Goal: Task Accomplishment & Management: Manage account settings

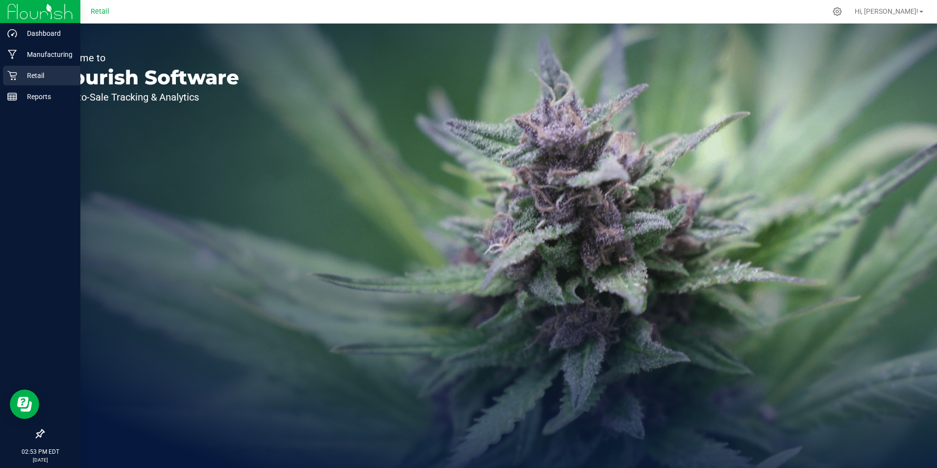
click at [31, 73] on p "Retail" at bounding box center [46, 76] width 59 height 12
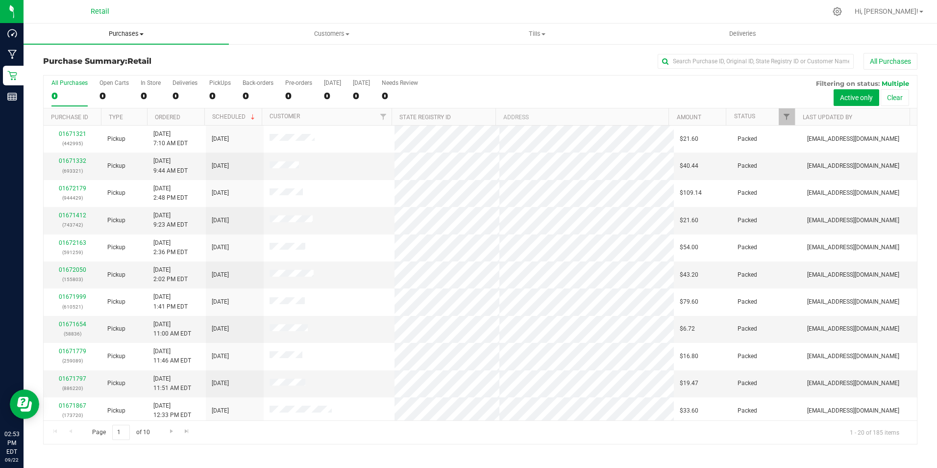
click at [126, 33] on span "Purchases" at bounding box center [126, 33] width 205 height 9
click at [87, 69] on li "Fulfillment" at bounding box center [126, 71] width 205 height 12
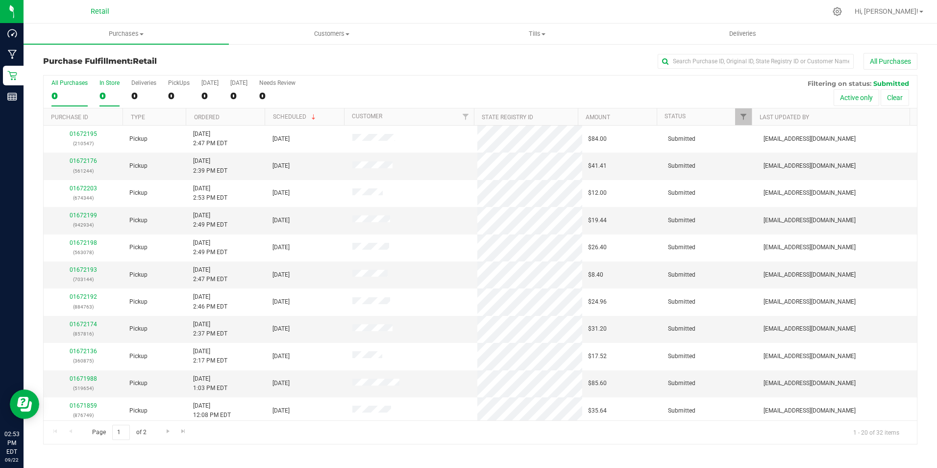
click at [116, 93] on div "0" at bounding box center [109, 95] width 20 height 11
click at [0, 0] on input "In Store 0" at bounding box center [0, 0] width 0 height 0
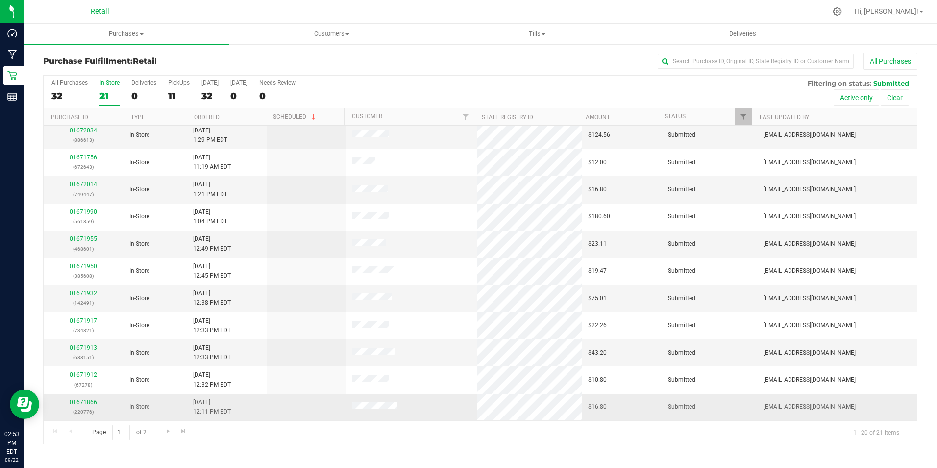
click at [85, 398] on div "01671866 (220776)" at bounding box center [84, 407] width 68 height 19
click at [91, 399] on link "01671866" at bounding box center [83, 401] width 27 height 7
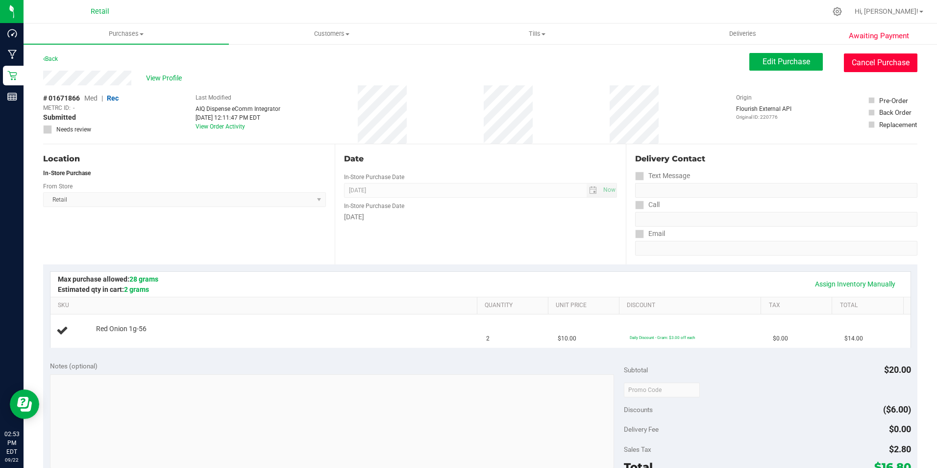
click at [894, 62] on button "Cancel Purchase" at bounding box center [881, 62] width 74 height 19
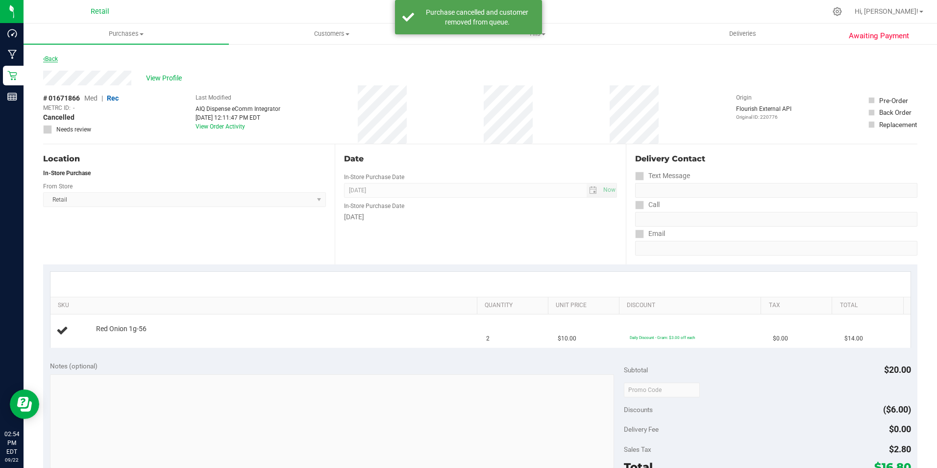
click at [45, 58] on link "Back" at bounding box center [50, 58] width 15 height 7
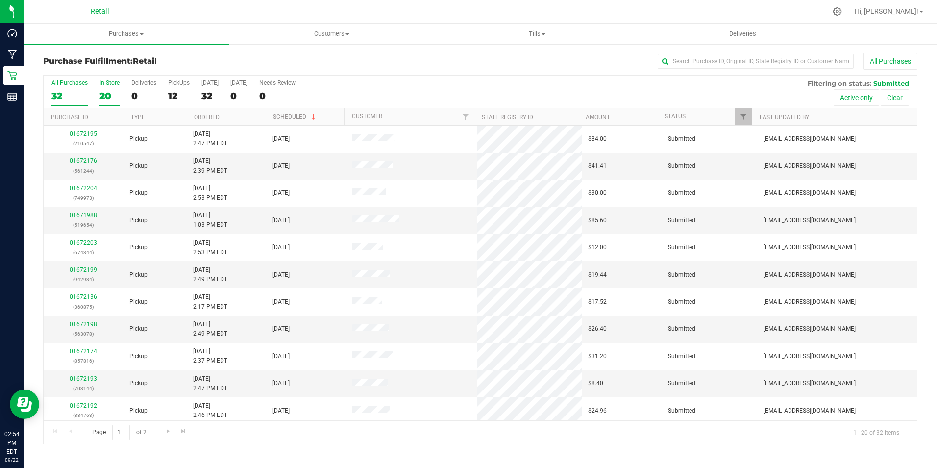
click at [107, 93] on div "20" at bounding box center [109, 95] width 20 height 11
click at [0, 0] on input "In Store 20" at bounding box center [0, 0] width 0 height 0
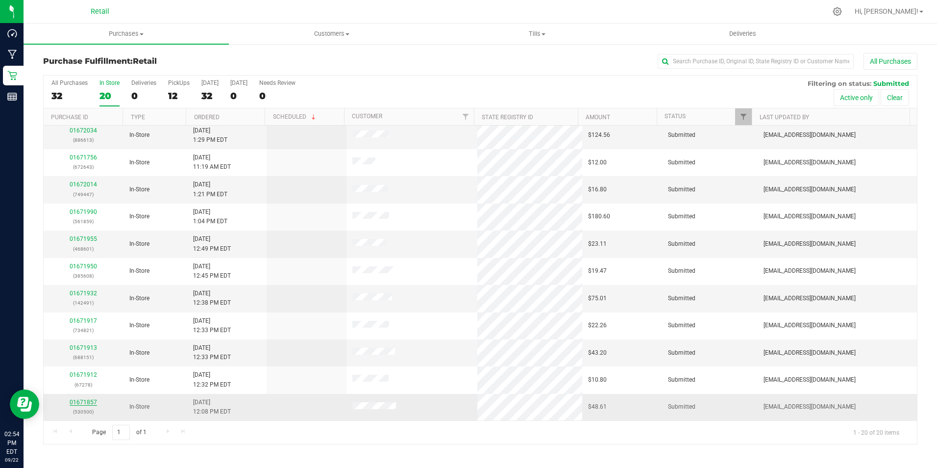
click at [89, 402] on link "01671857" at bounding box center [83, 401] width 27 height 7
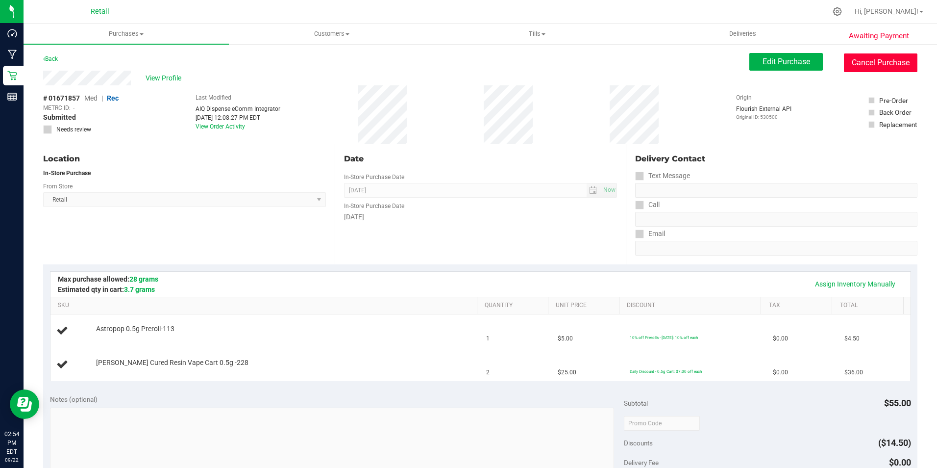
click at [891, 62] on button "Cancel Purchase" at bounding box center [881, 62] width 74 height 19
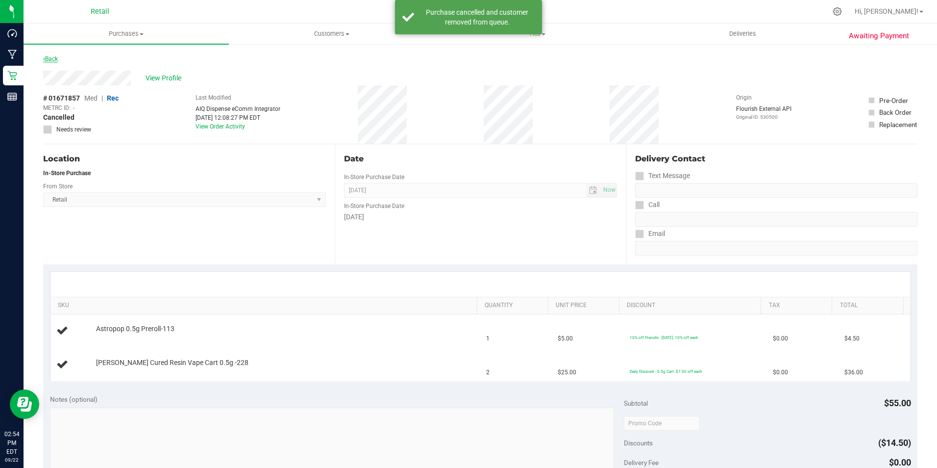
click at [57, 57] on link "Back" at bounding box center [50, 58] width 15 height 7
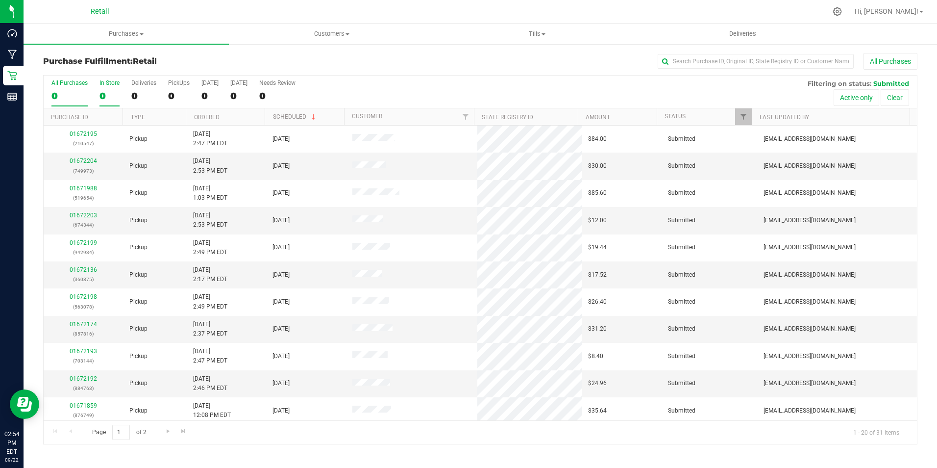
click at [116, 91] on div "0" at bounding box center [109, 95] width 20 height 11
click at [0, 0] on input "In Store 0" at bounding box center [0, 0] width 0 height 0
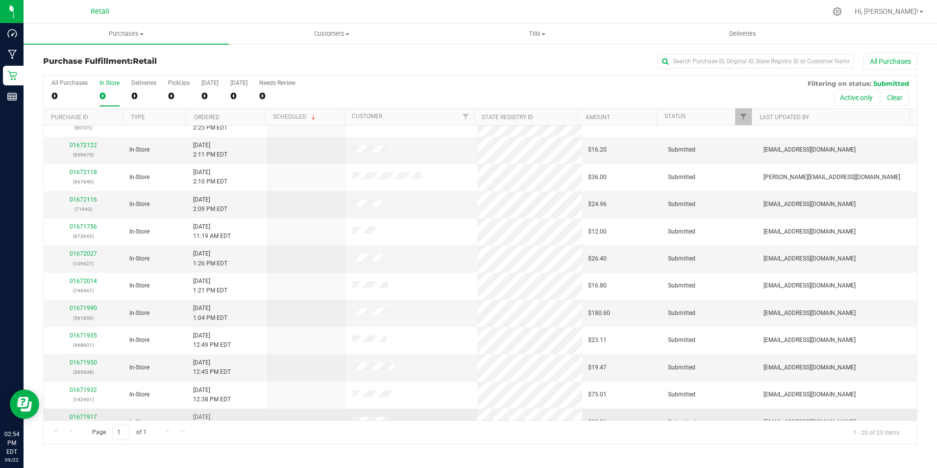
scroll to position [248, 0]
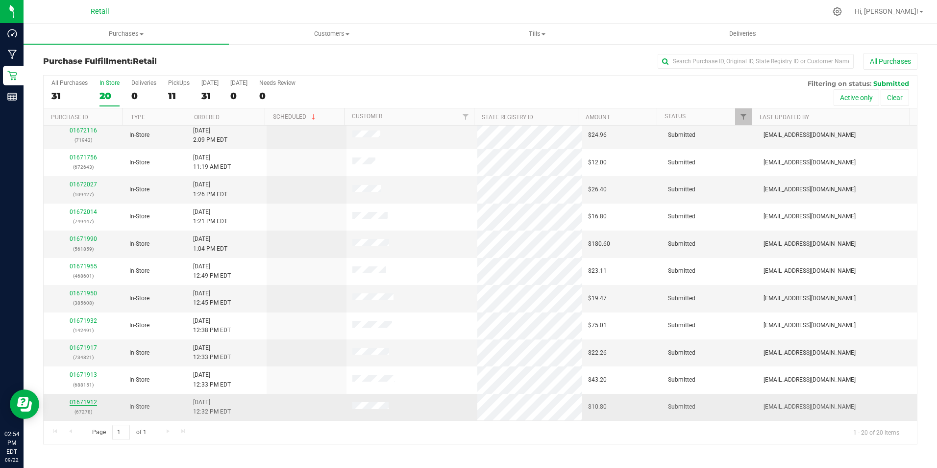
click at [87, 401] on link "01671912" at bounding box center [83, 401] width 27 height 7
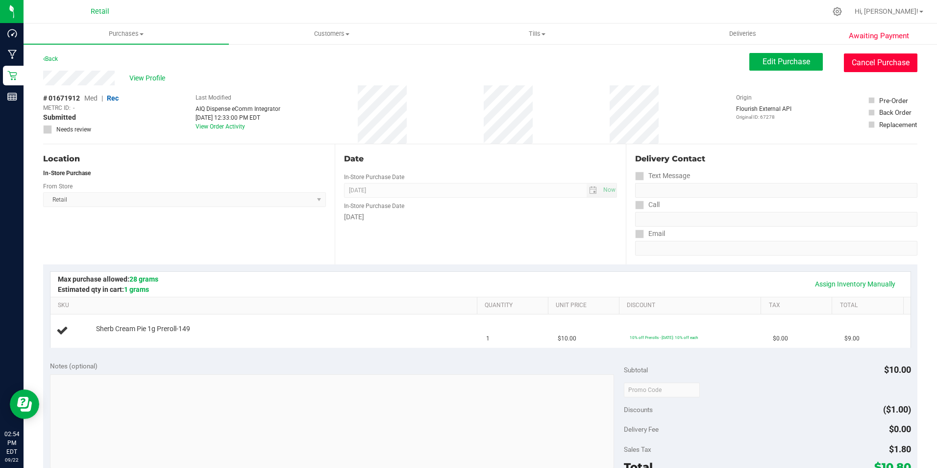
click at [896, 60] on button "Cancel Purchase" at bounding box center [881, 62] width 74 height 19
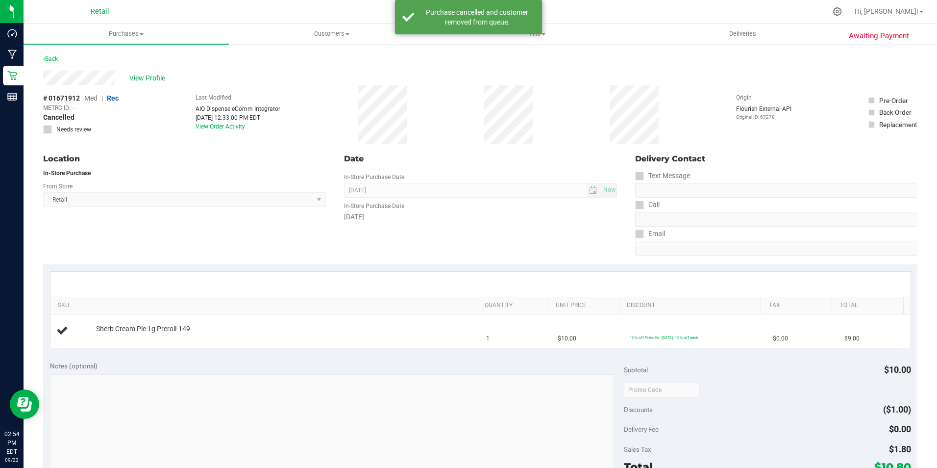
click at [57, 56] on link "Back" at bounding box center [50, 58] width 15 height 7
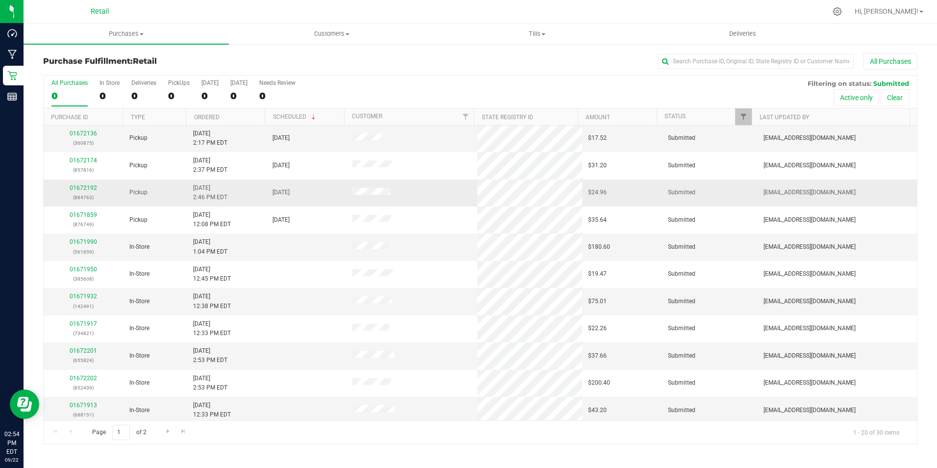
scroll to position [245, 0]
click at [110, 89] on label "In Store 0" at bounding box center [109, 92] width 20 height 27
click at [0, 0] on input "In Store 0" at bounding box center [0, 0] width 0 height 0
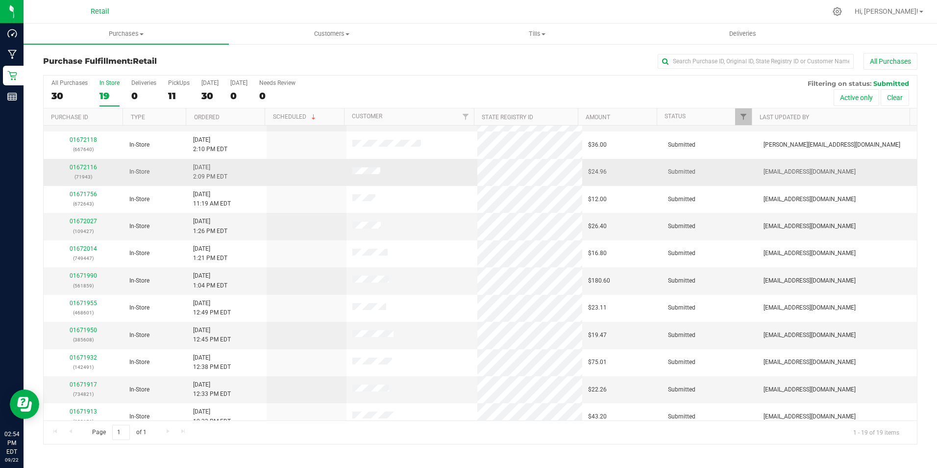
scroll to position [221, 0]
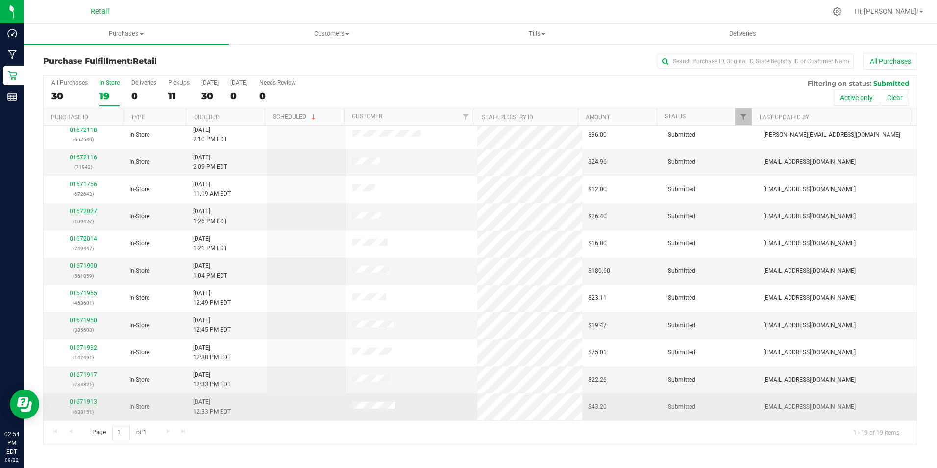
click at [76, 399] on link "01671913" at bounding box center [83, 401] width 27 height 7
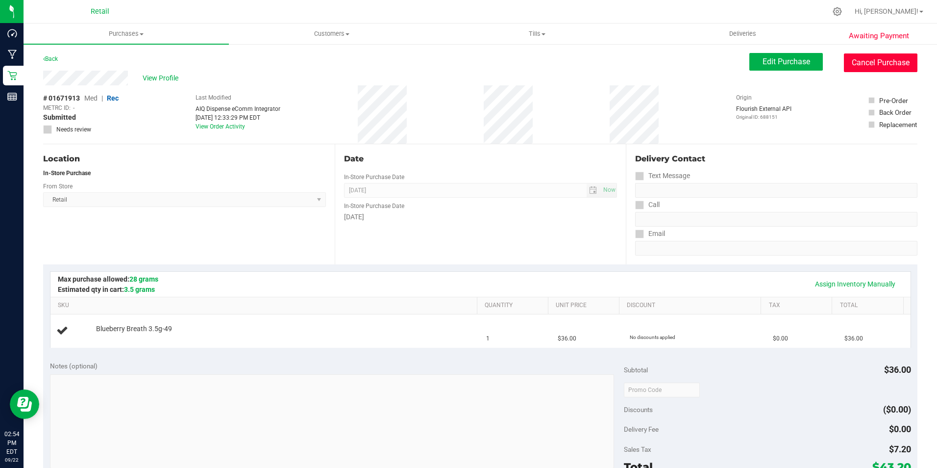
click at [893, 58] on button "Cancel Purchase" at bounding box center [881, 62] width 74 height 19
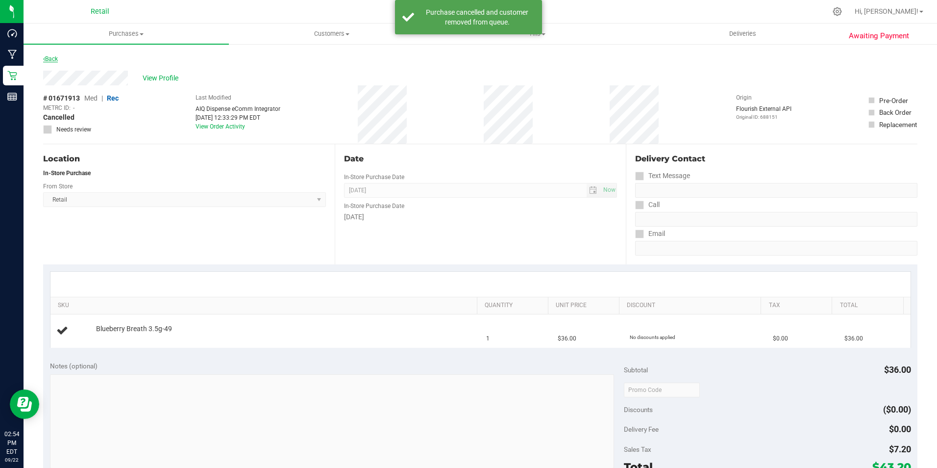
click at [53, 58] on link "Back" at bounding box center [50, 58] width 15 height 7
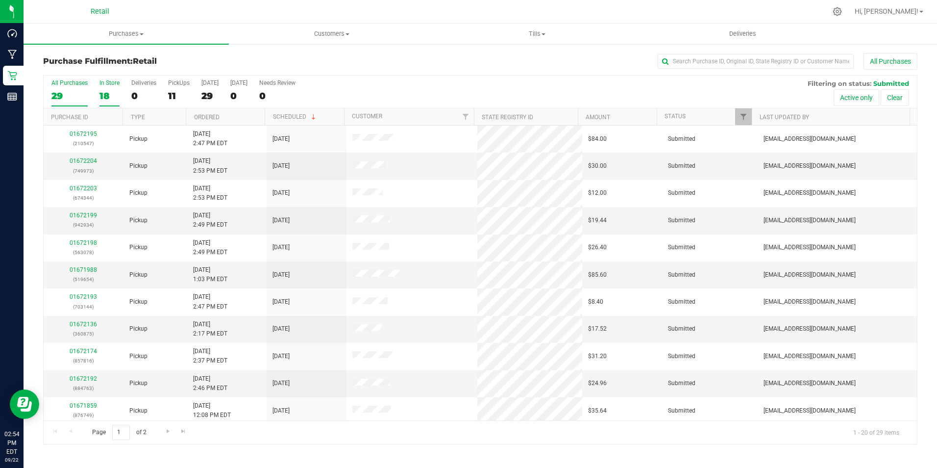
click at [112, 86] on div "In Store" at bounding box center [109, 82] width 20 height 7
click at [0, 0] on input "In Store 18" at bounding box center [0, 0] width 0 height 0
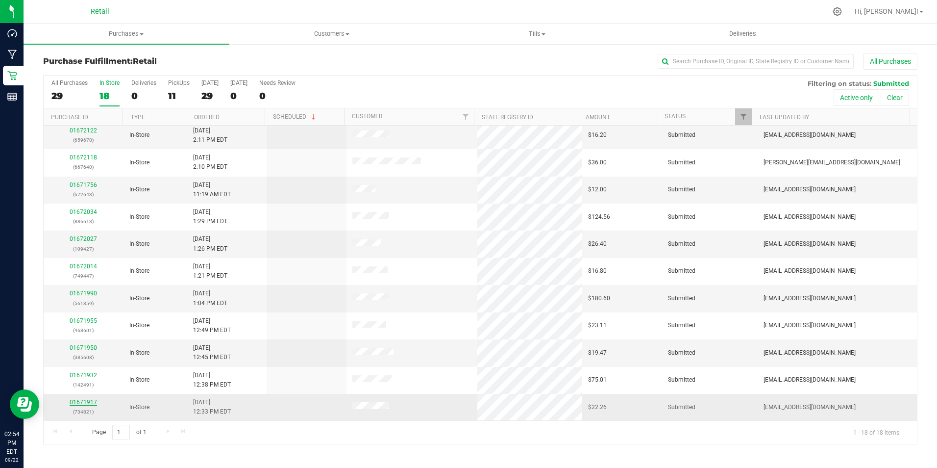
click at [86, 401] on link "01671917" at bounding box center [83, 401] width 27 height 7
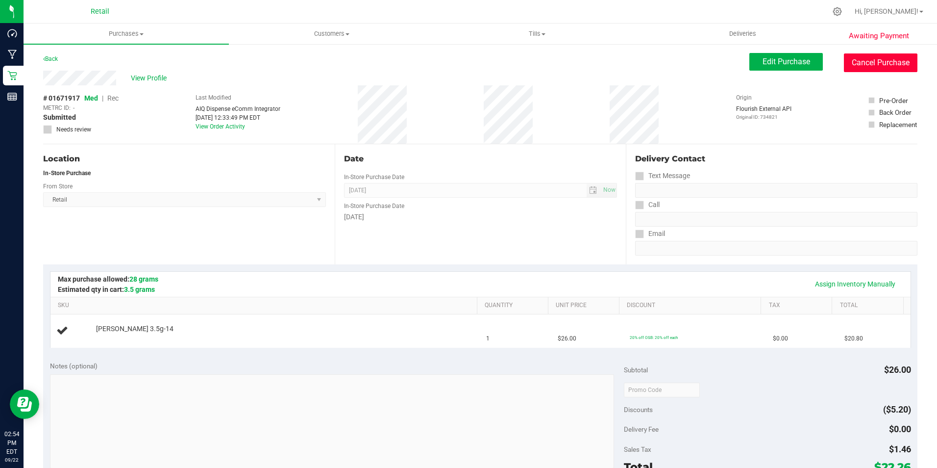
click at [893, 62] on button "Cancel Purchase" at bounding box center [881, 62] width 74 height 19
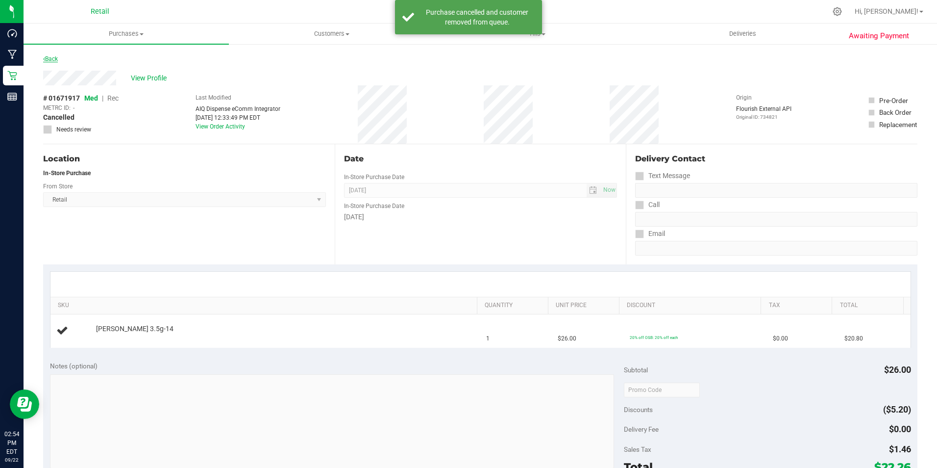
click at [50, 57] on link "Back" at bounding box center [50, 58] width 15 height 7
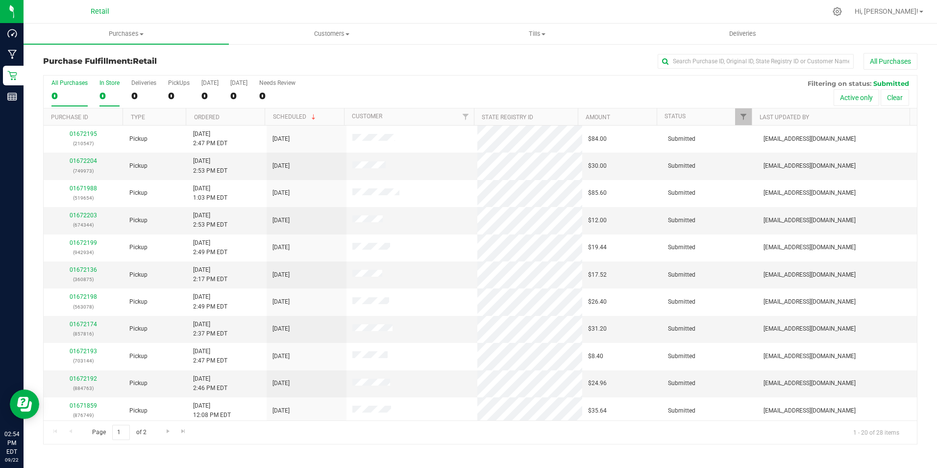
click at [107, 88] on label "In Store 0" at bounding box center [109, 92] width 20 height 27
click at [0, 0] on input "In Store 0" at bounding box center [0, 0] width 0 height 0
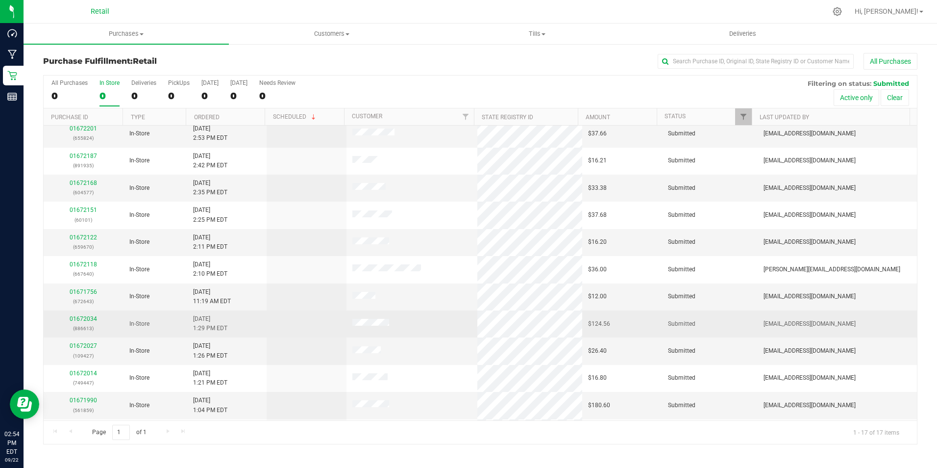
scroll to position [167, 0]
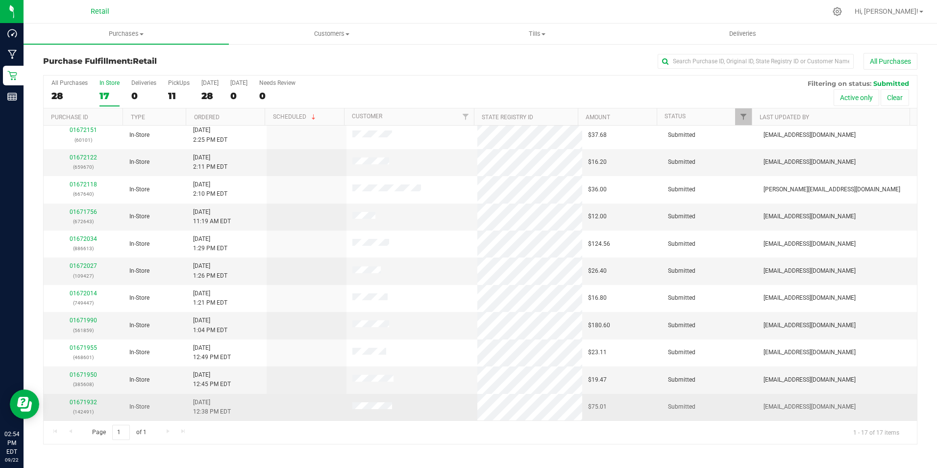
click at [89, 397] on td "01671932 (142491)" at bounding box center [84, 407] width 80 height 26
click at [84, 401] on link "01671932" at bounding box center [83, 401] width 27 height 7
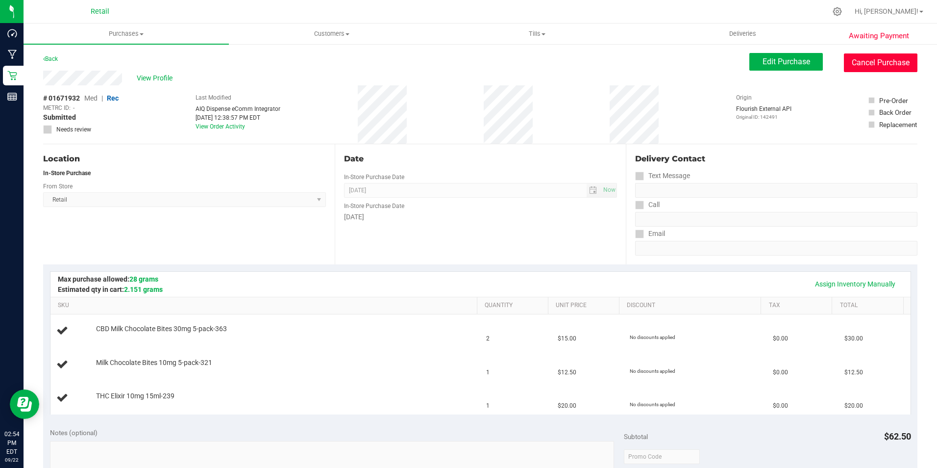
drag, startPoint x: 892, startPoint y: 64, endPoint x: 515, endPoint y: 60, distance: 376.9
click at [891, 64] on button "Cancel Purchase" at bounding box center [881, 62] width 74 height 19
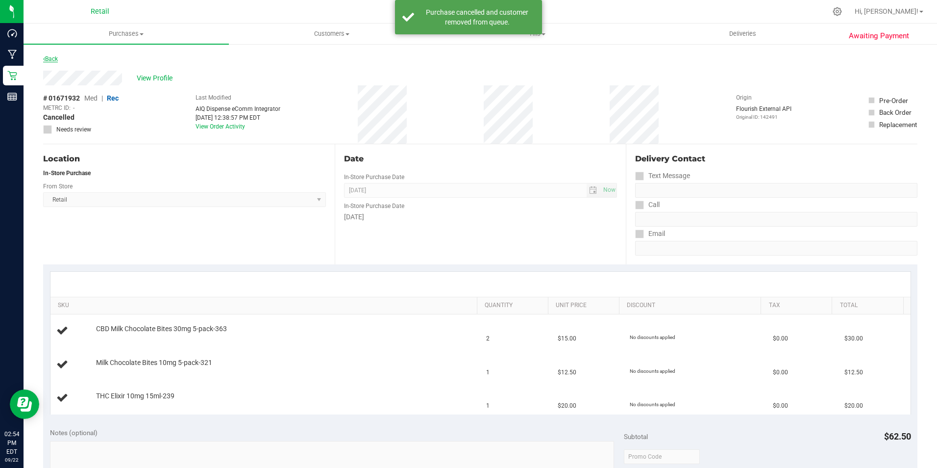
click at [56, 58] on link "Back" at bounding box center [50, 58] width 15 height 7
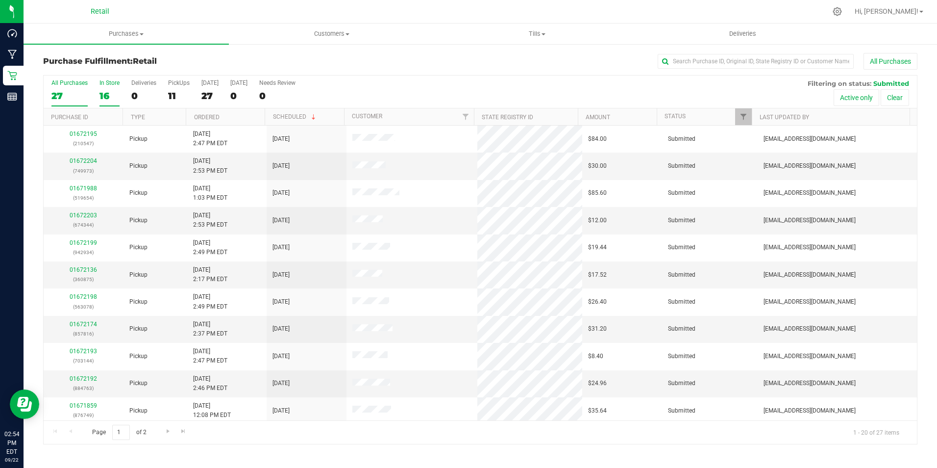
click at [111, 89] on label "In Store 16" at bounding box center [109, 92] width 20 height 27
click at [0, 0] on input "In Store 16" at bounding box center [0, 0] width 0 height 0
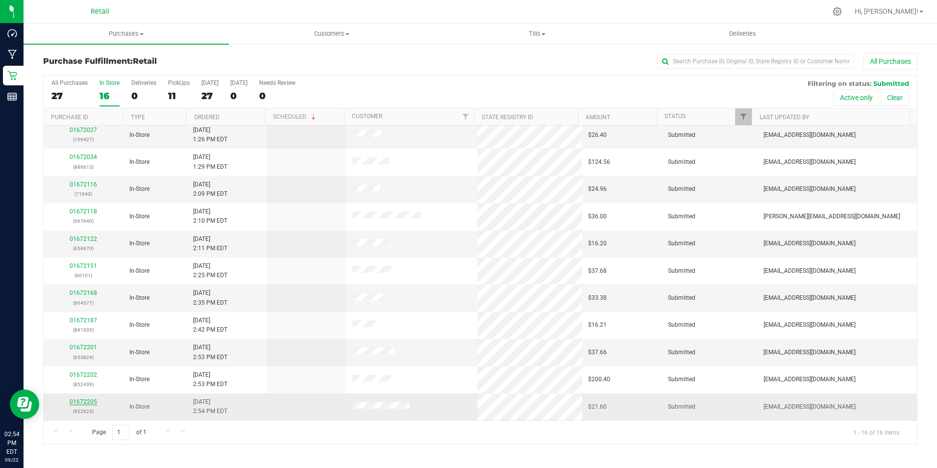
click at [88, 401] on link "01672205" at bounding box center [83, 401] width 27 height 7
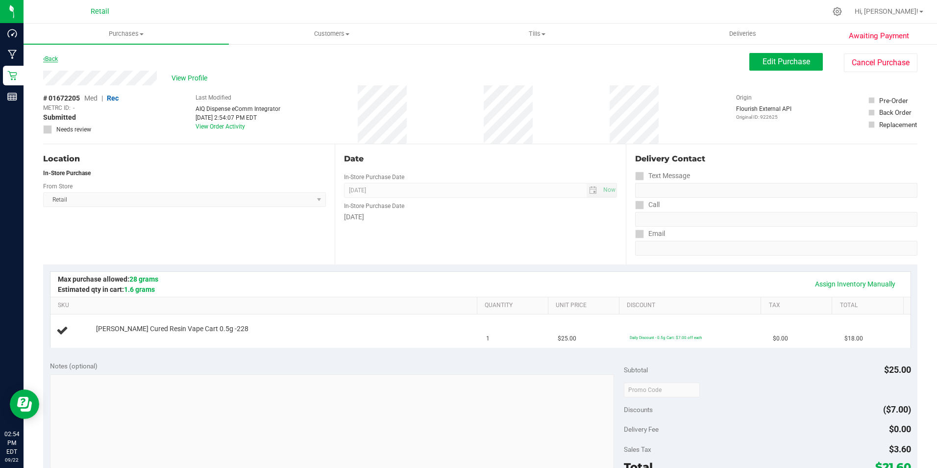
click at [48, 58] on link "Back" at bounding box center [50, 58] width 15 height 7
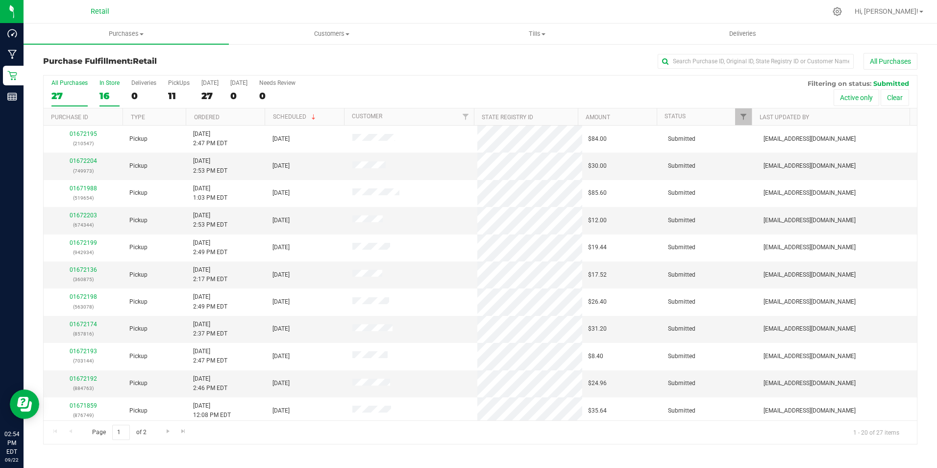
click at [108, 84] on div "In Store" at bounding box center [109, 82] width 20 height 7
click at [0, 0] on input "In Store 16" at bounding box center [0, 0] width 0 height 0
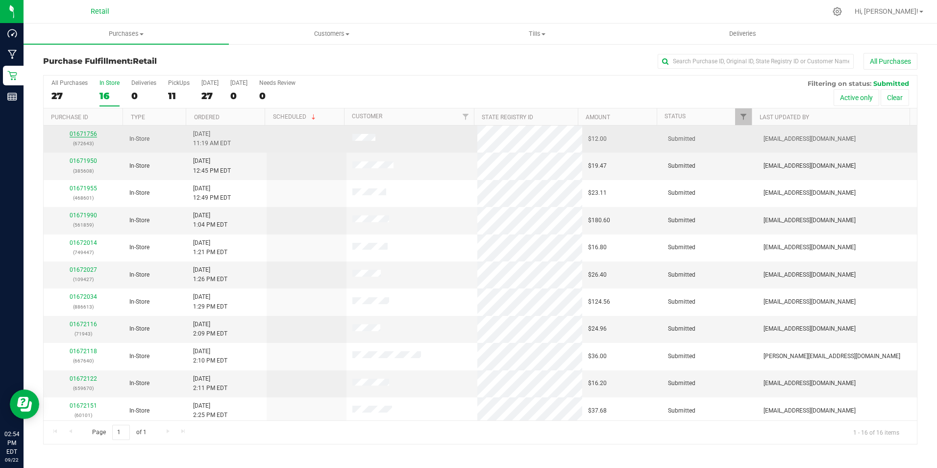
click at [84, 133] on link "01671756" at bounding box center [83, 133] width 27 height 7
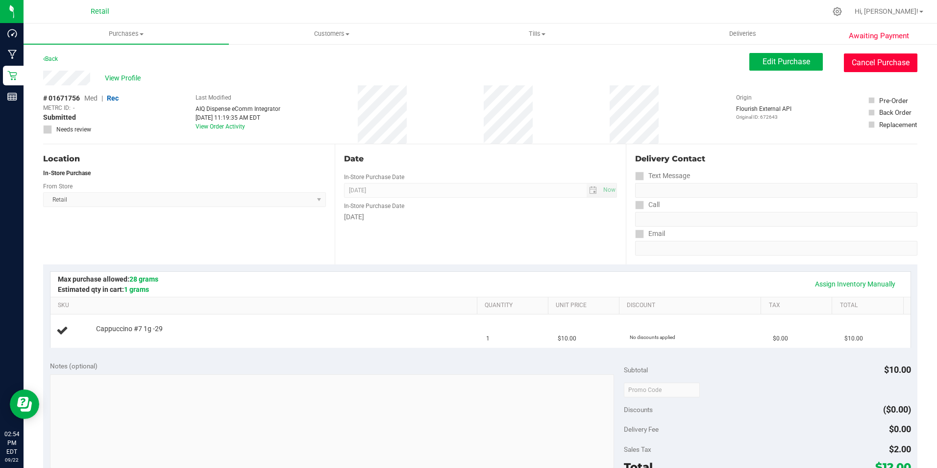
click at [870, 61] on button "Cancel Purchase" at bounding box center [881, 62] width 74 height 19
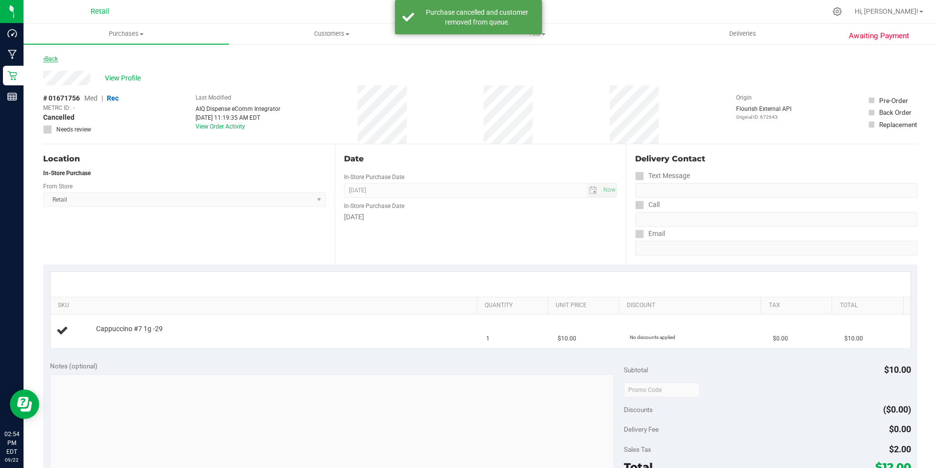
click at [54, 55] on link "Back" at bounding box center [50, 58] width 15 height 7
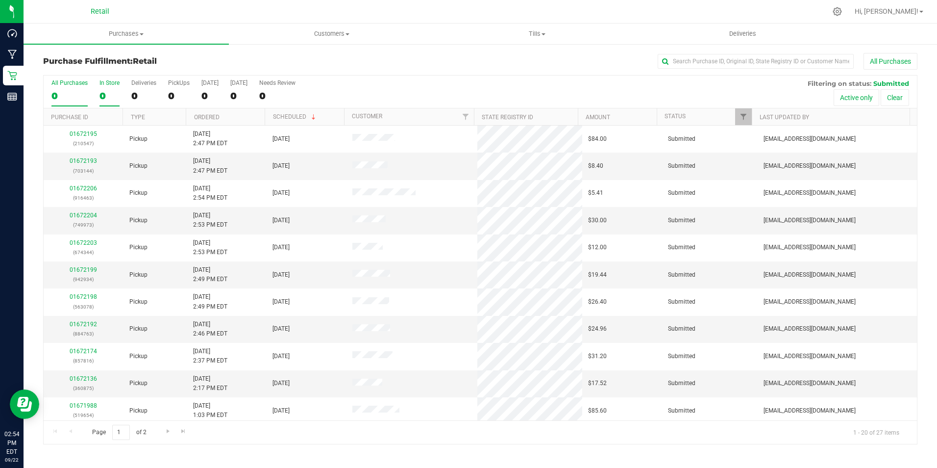
click at [111, 93] on div "0" at bounding box center [109, 95] width 20 height 11
click at [0, 0] on input "In Store 0" at bounding box center [0, 0] width 0 height 0
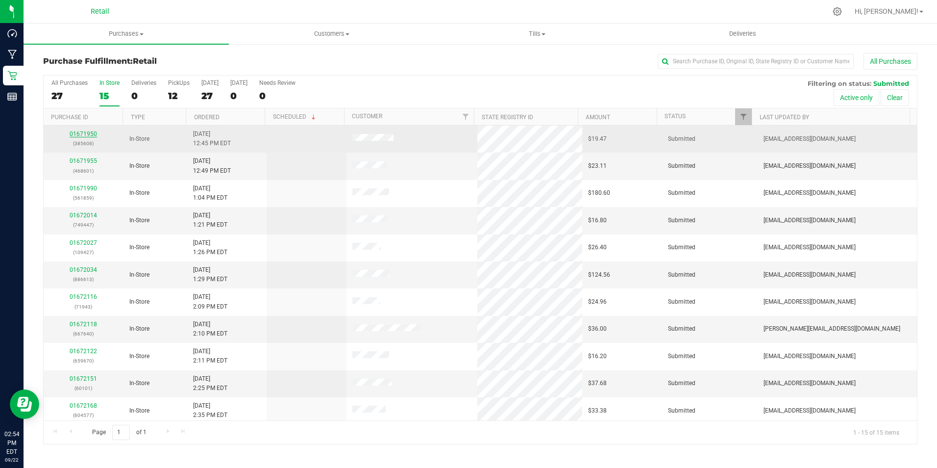
click at [82, 133] on link "01671950" at bounding box center [83, 133] width 27 height 7
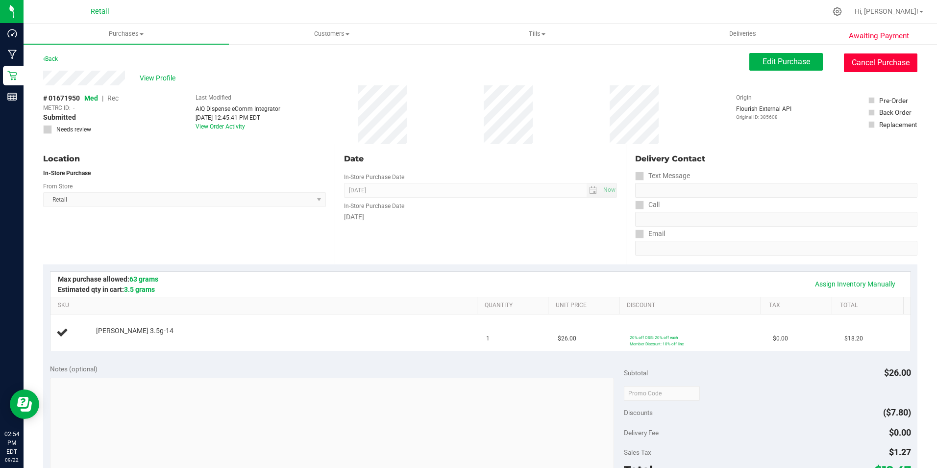
click at [863, 60] on button "Cancel Purchase" at bounding box center [881, 62] width 74 height 19
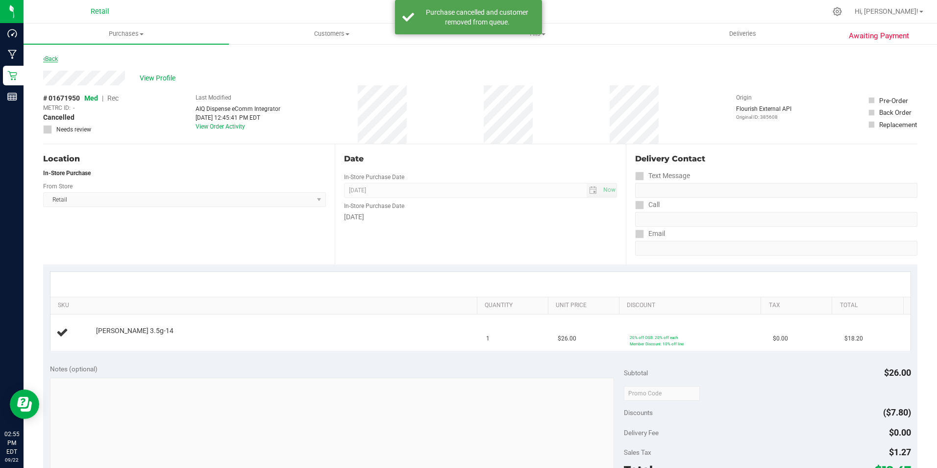
click at [52, 55] on link "Back" at bounding box center [50, 58] width 15 height 7
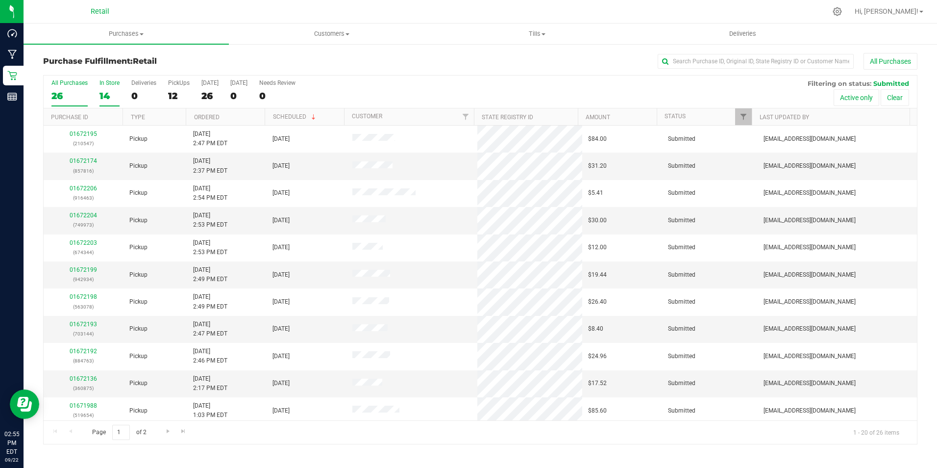
click at [103, 91] on div "14" at bounding box center [109, 95] width 20 height 11
click at [0, 0] on input "In Store 14" at bounding box center [0, 0] width 0 height 0
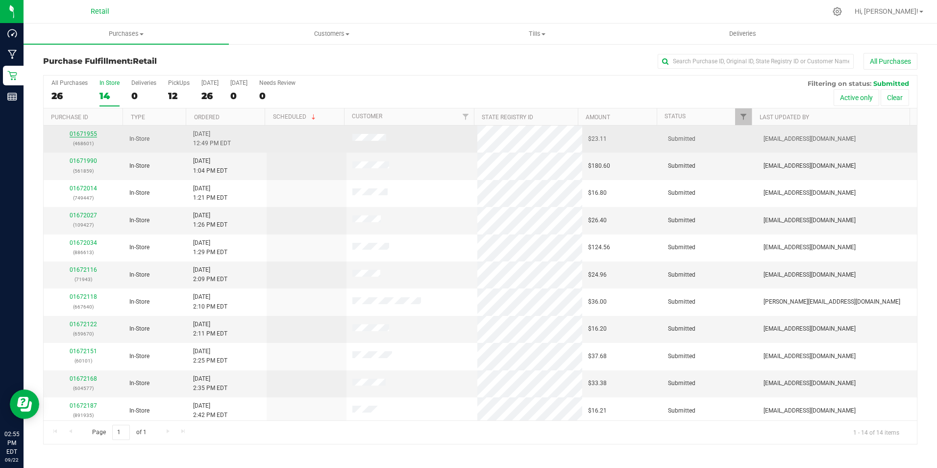
click at [85, 132] on link "01671955" at bounding box center [83, 133] width 27 height 7
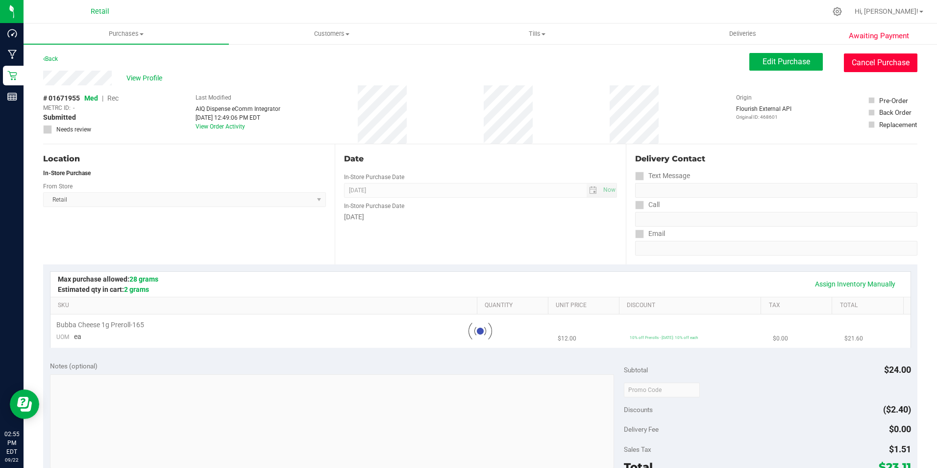
drag, startPoint x: 891, startPoint y: 68, endPoint x: 506, endPoint y: 63, distance: 385.3
click at [891, 68] on button "Cancel Purchase" at bounding box center [881, 62] width 74 height 19
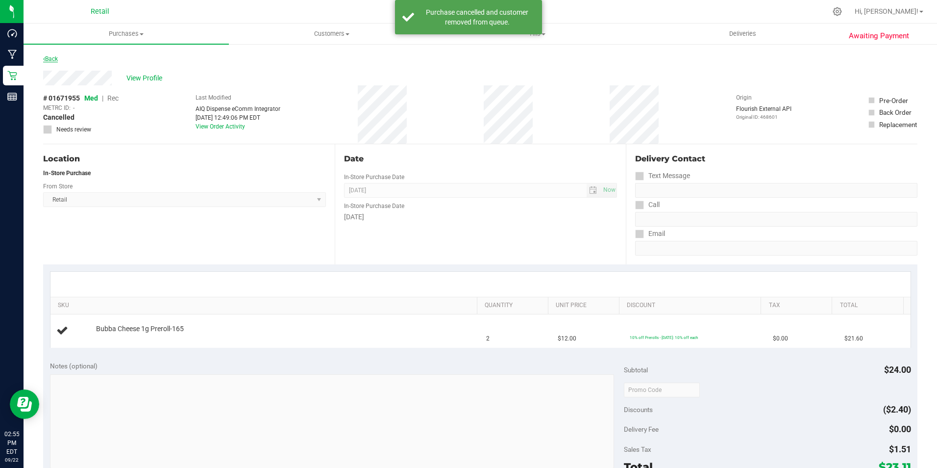
click at [50, 59] on link "Back" at bounding box center [50, 58] width 15 height 7
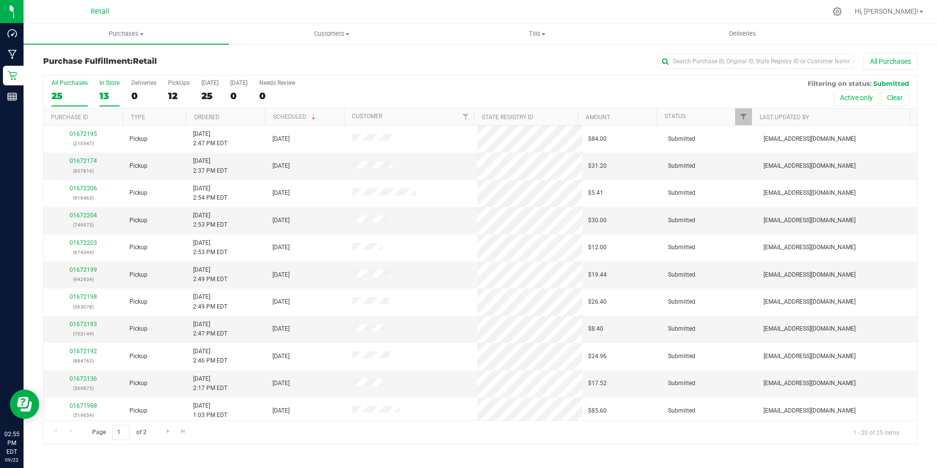
click at [99, 87] on label "In Store 13" at bounding box center [109, 92] width 20 height 27
click at [0, 0] on input "In Store 13" at bounding box center [0, 0] width 0 height 0
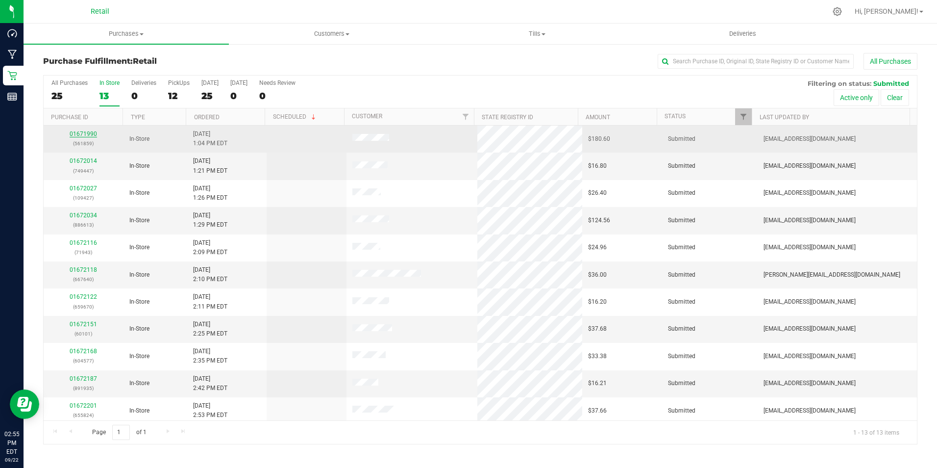
click at [82, 133] on link "01671990" at bounding box center [83, 133] width 27 height 7
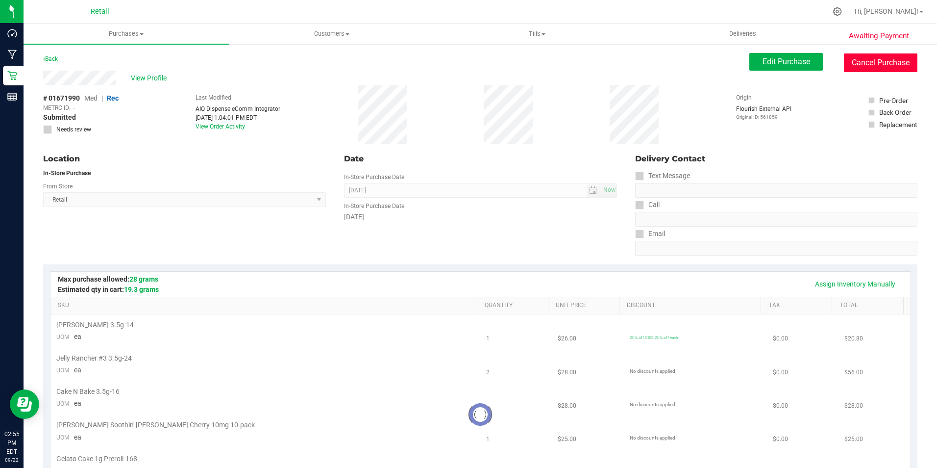
drag, startPoint x: 900, startPoint y: 58, endPoint x: 504, endPoint y: 64, distance: 396.6
click at [899, 58] on button "Cancel Purchase" at bounding box center [881, 62] width 74 height 19
click at [50, 59] on link "Back" at bounding box center [50, 58] width 15 height 7
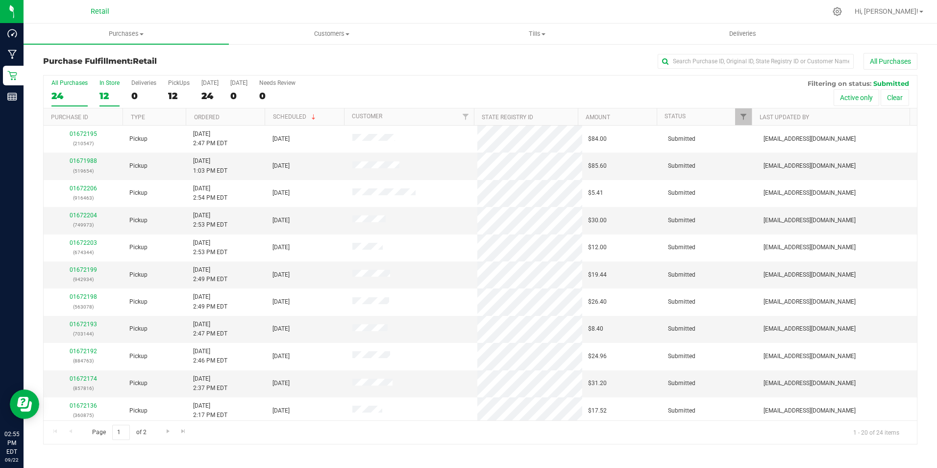
click at [115, 90] on div "12" at bounding box center [109, 95] width 20 height 11
click at [0, 0] on input "In Store 12" at bounding box center [0, 0] width 0 height 0
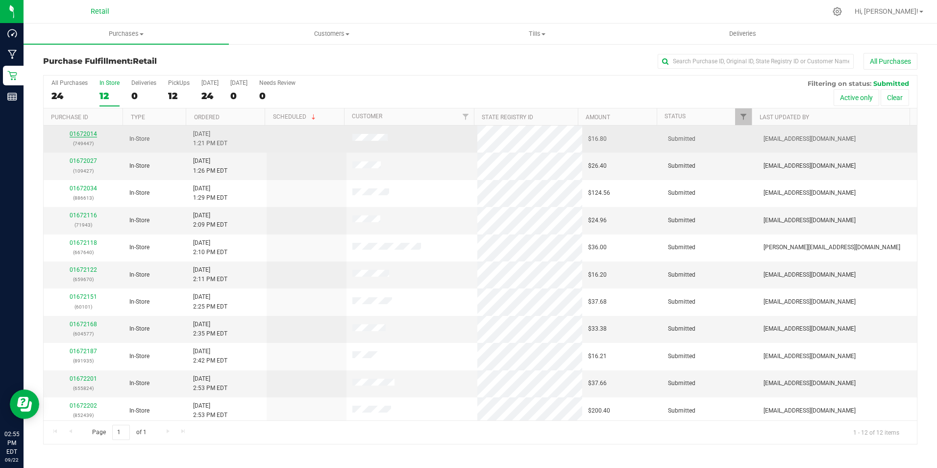
click at [95, 132] on link "01672014" at bounding box center [83, 133] width 27 height 7
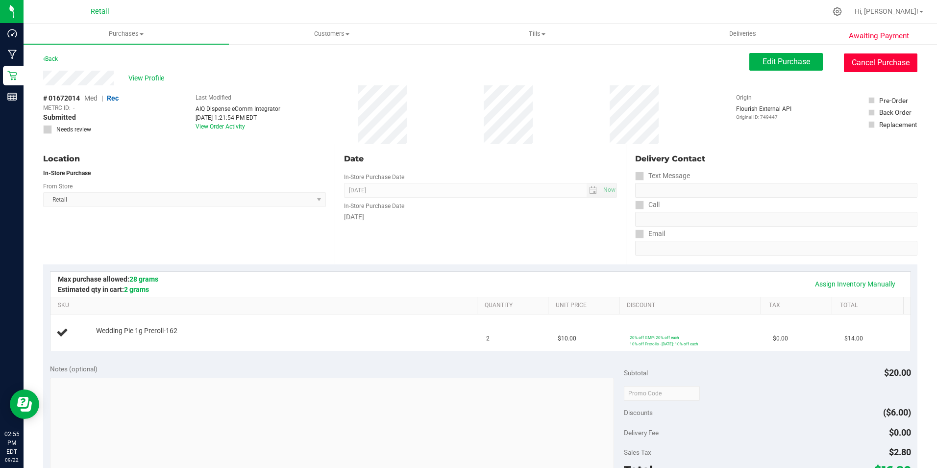
click at [883, 66] on button "Cancel Purchase" at bounding box center [881, 62] width 74 height 19
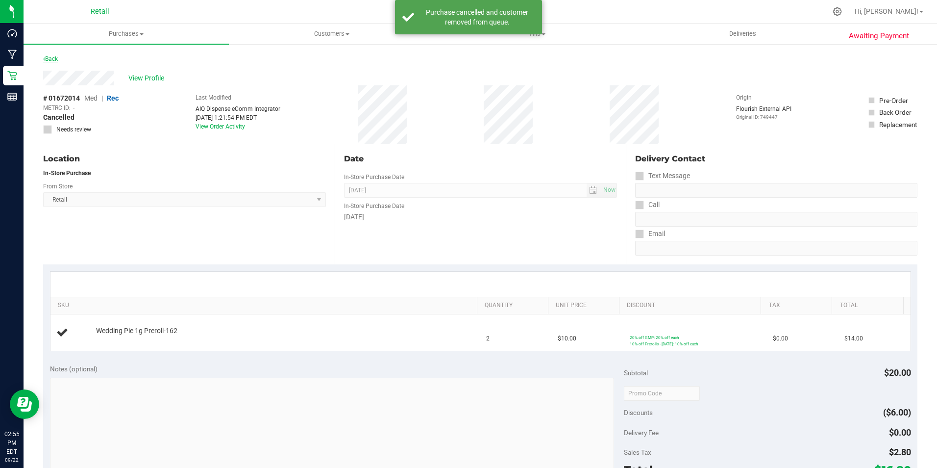
click at [58, 61] on link "Back" at bounding box center [50, 58] width 15 height 7
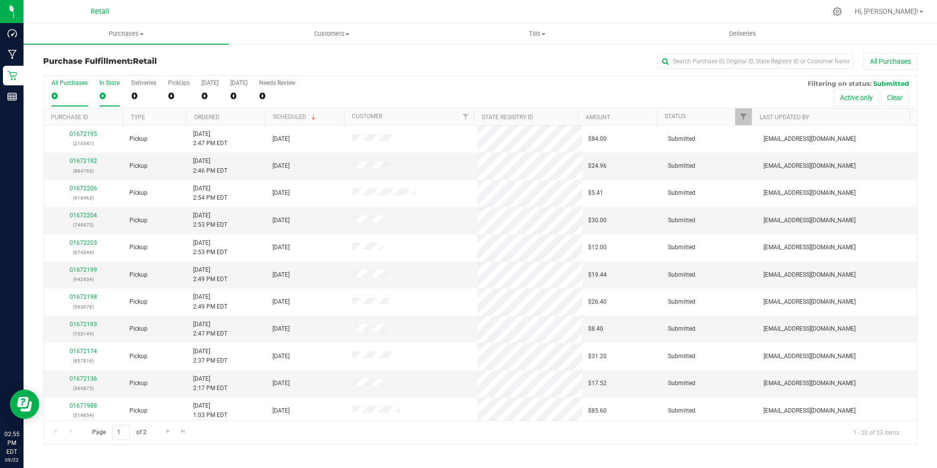
click at [112, 88] on label "In Store 0" at bounding box center [109, 92] width 20 height 27
click at [0, 0] on input "In Store 0" at bounding box center [0, 0] width 0 height 0
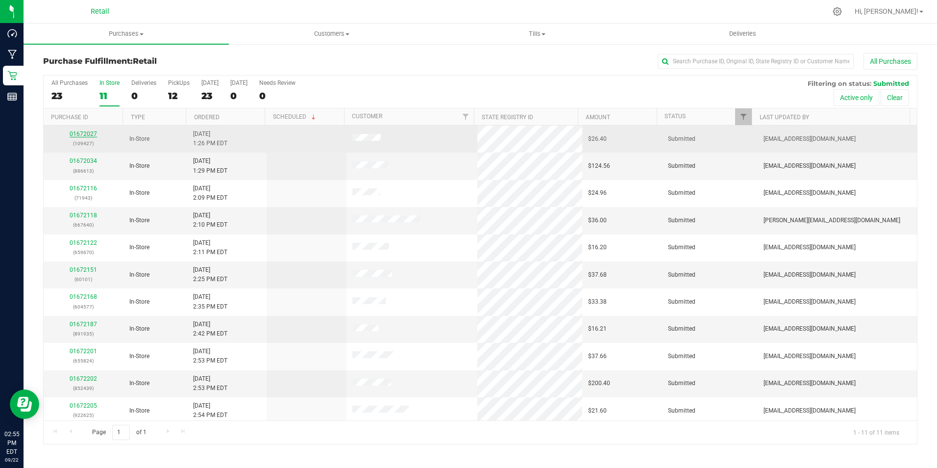
click at [79, 132] on link "01672027" at bounding box center [83, 133] width 27 height 7
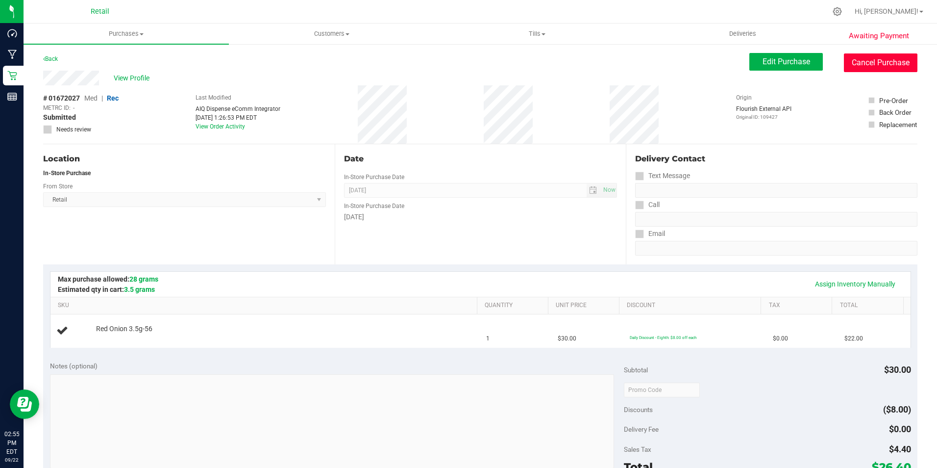
click at [870, 63] on button "Cancel Purchase" at bounding box center [881, 62] width 74 height 19
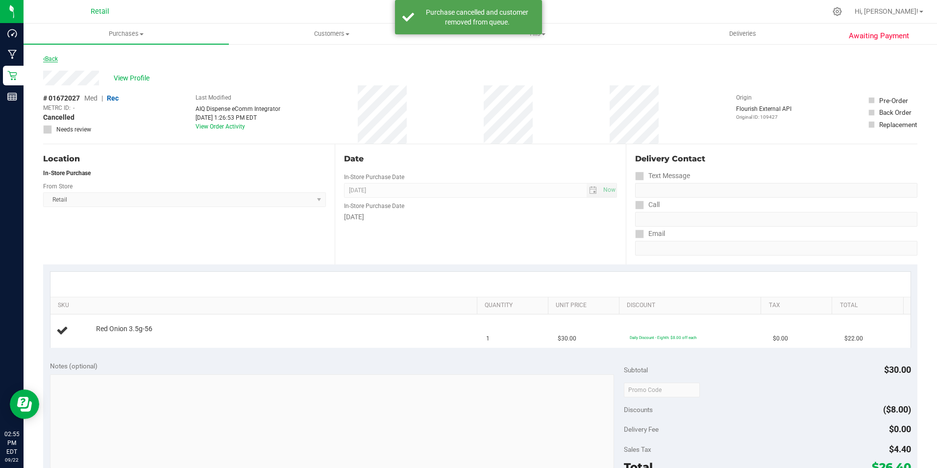
click at [50, 58] on link "Back" at bounding box center [50, 58] width 15 height 7
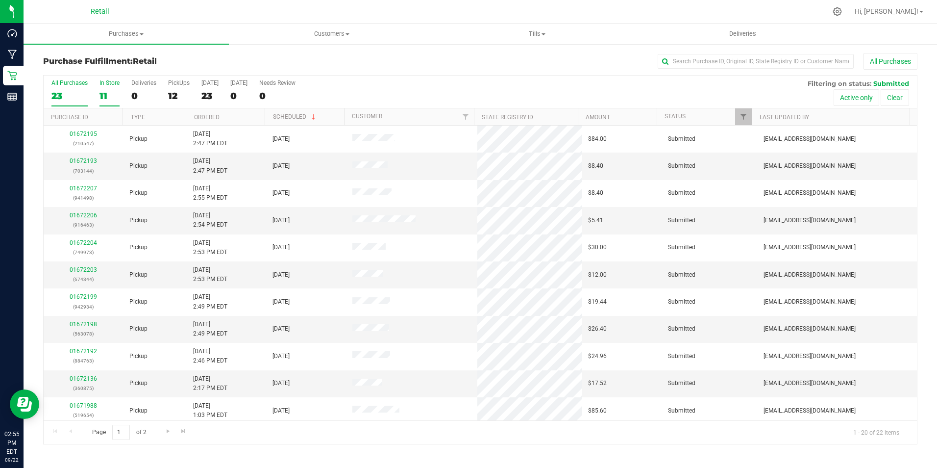
click at [114, 83] on div "In Store" at bounding box center [109, 82] width 20 height 7
click at [0, 0] on input "In Store 11" at bounding box center [0, 0] width 0 height 0
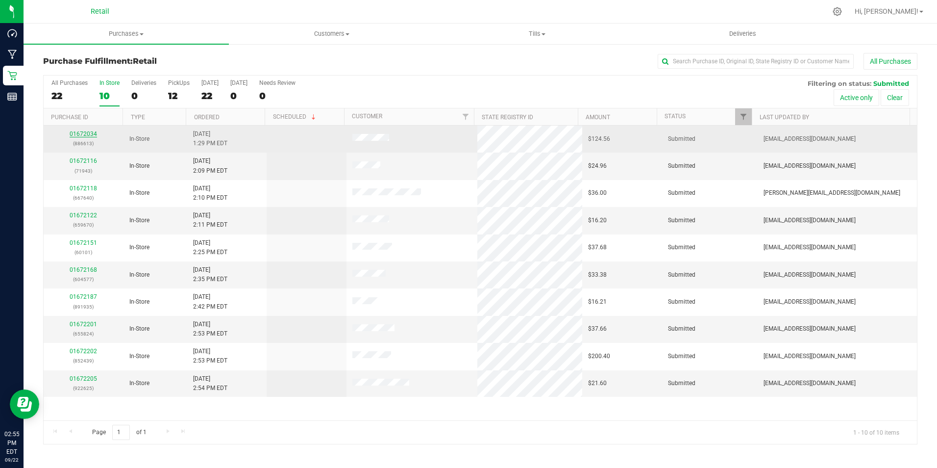
click at [79, 131] on link "01672034" at bounding box center [83, 133] width 27 height 7
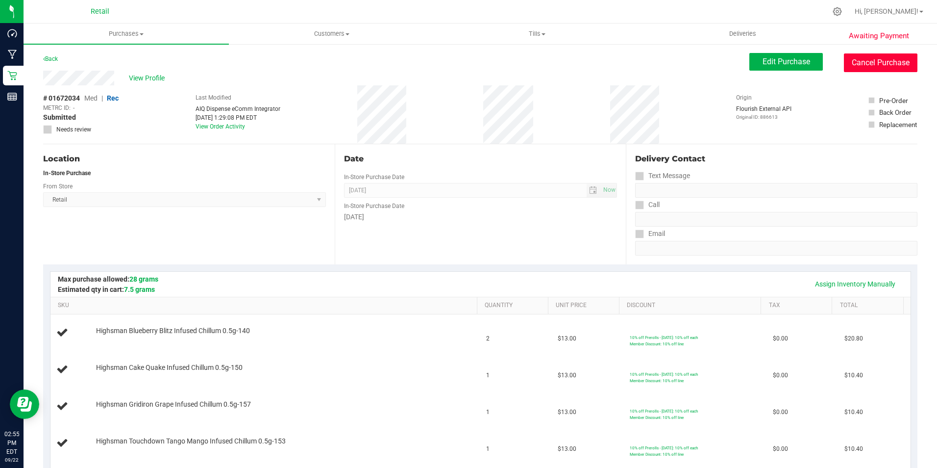
click at [879, 60] on button "Cancel Purchase" at bounding box center [881, 62] width 74 height 19
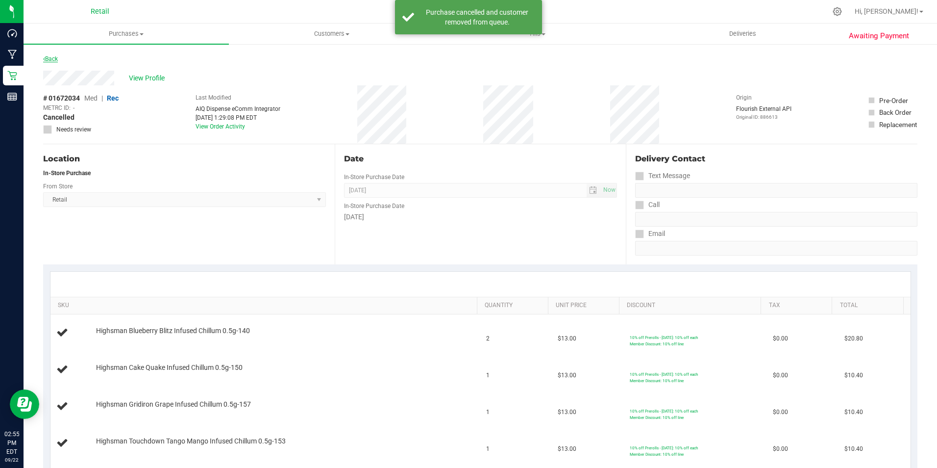
click at [47, 56] on link "Back" at bounding box center [50, 58] width 15 height 7
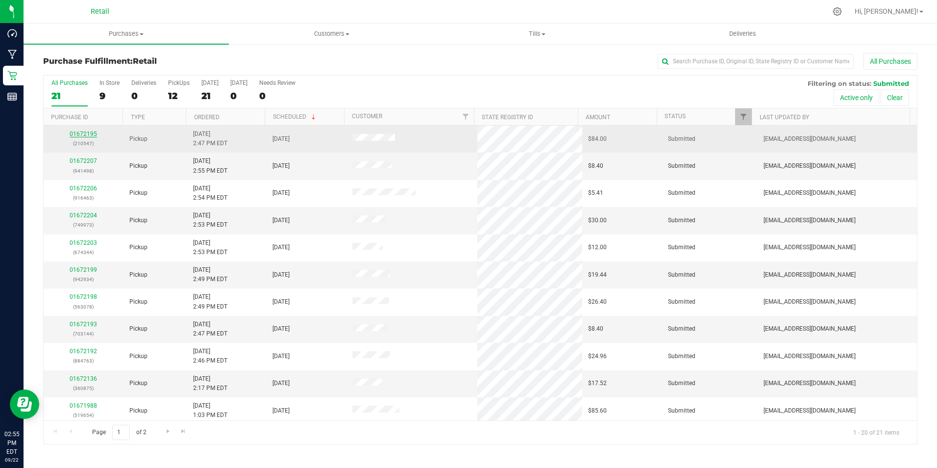
click at [82, 131] on link "01672195" at bounding box center [83, 133] width 27 height 7
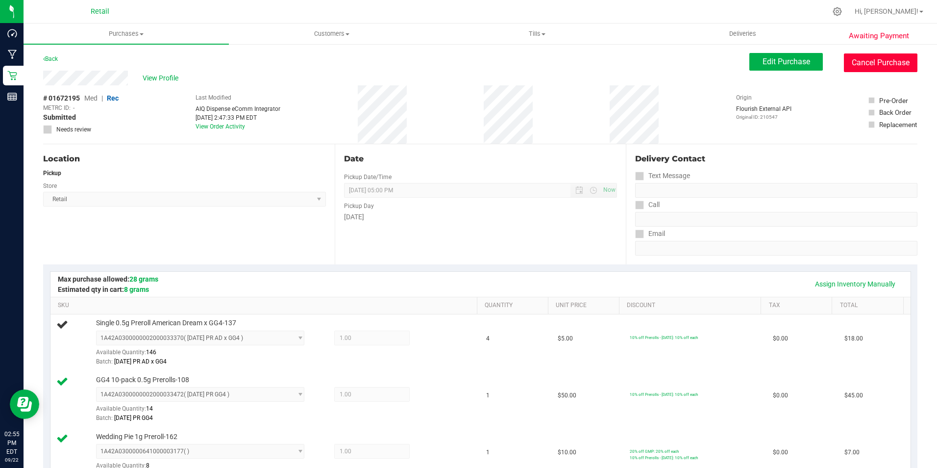
click at [859, 60] on button "Cancel Purchase" at bounding box center [881, 62] width 74 height 19
click at [56, 60] on link "Back" at bounding box center [50, 58] width 15 height 7
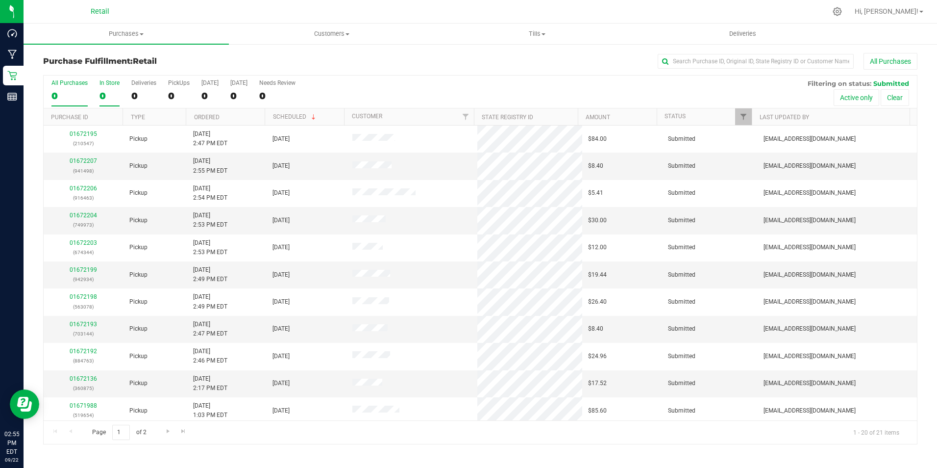
click at [107, 85] on div "In Store" at bounding box center [109, 82] width 20 height 7
click at [0, 0] on input "In Store 0" at bounding box center [0, 0] width 0 height 0
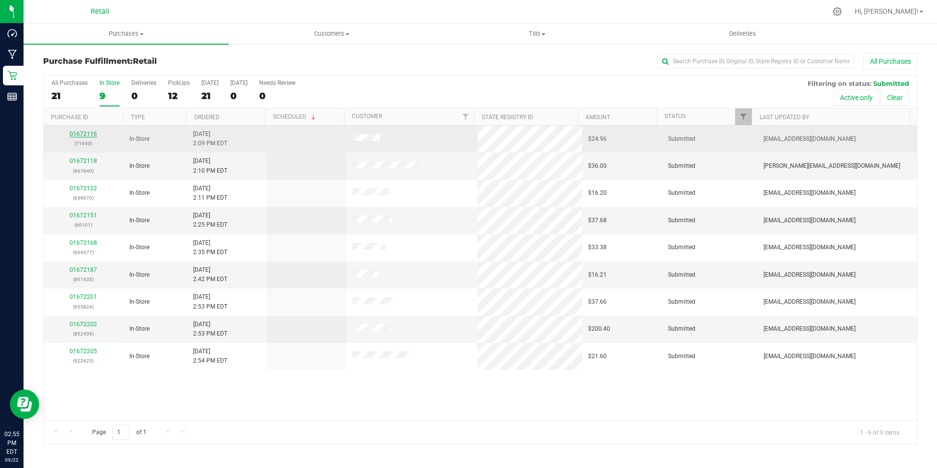
click at [76, 131] on link "01672116" at bounding box center [83, 133] width 27 height 7
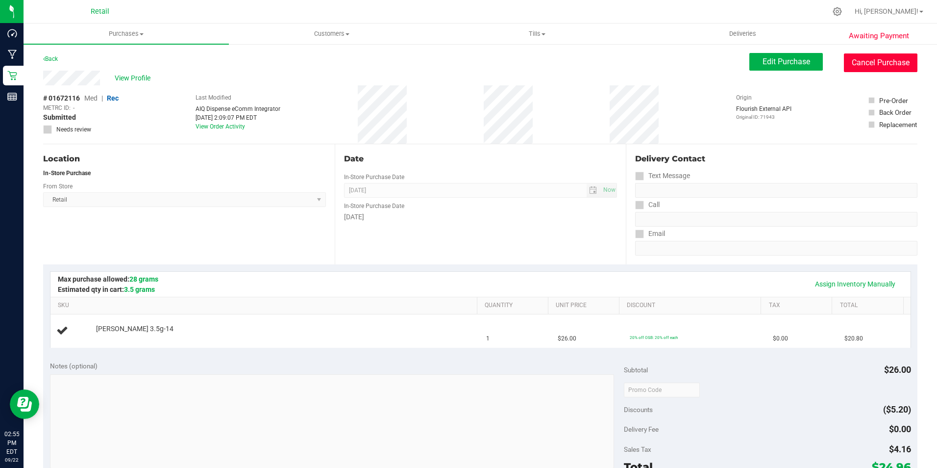
click at [863, 62] on button "Cancel Purchase" at bounding box center [881, 62] width 74 height 19
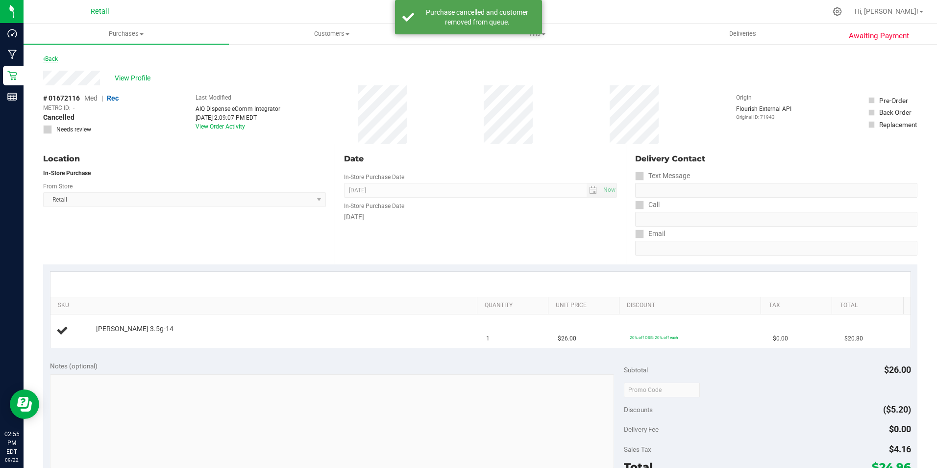
click at [50, 58] on link "Back" at bounding box center [50, 58] width 15 height 7
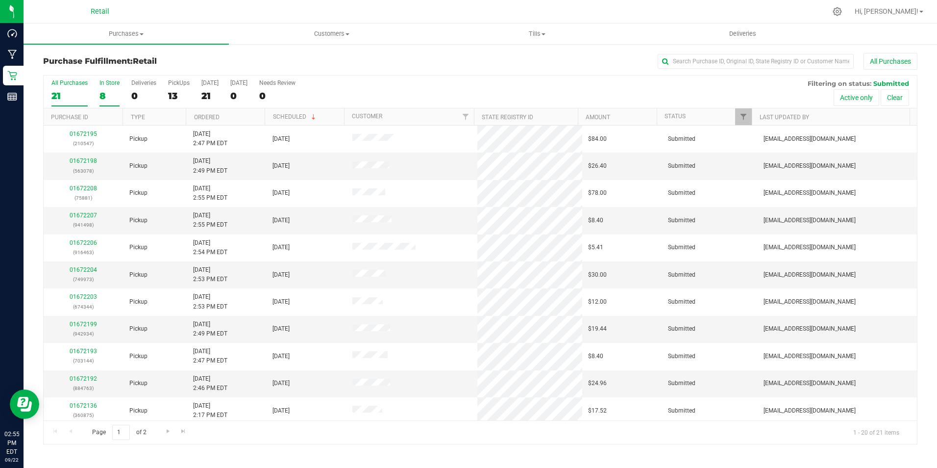
click at [113, 90] on div "8" at bounding box center [109, 95] width 20 height 11
click at [0, 0] on input "In Store 8" at bounding box center [0, 0] width 0 height 0
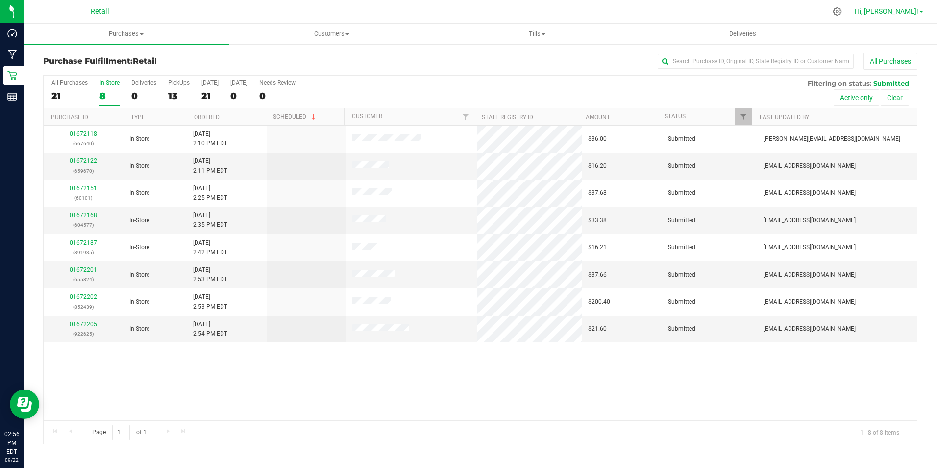
click at [905, 15] on span "Hi, [PERSON_NAME]!" at bounding box center [887, 11] width 64 height 8
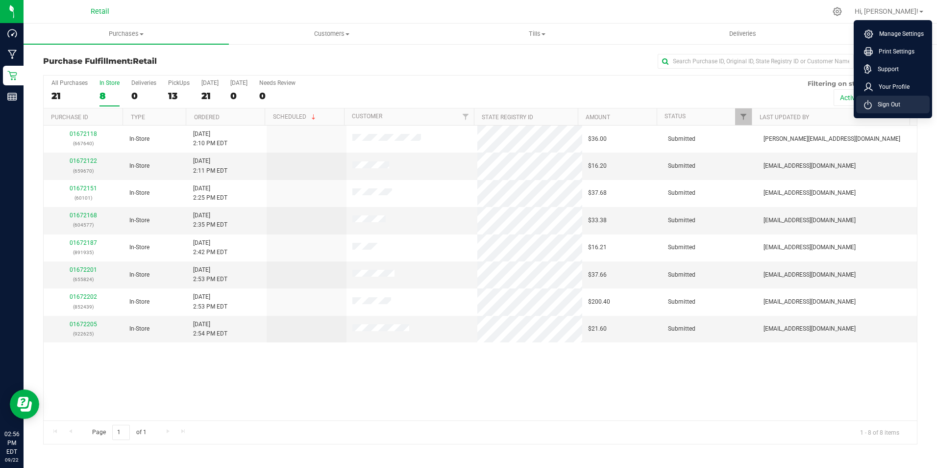
click at [887, 101] on span "Sign Out" at bounding box center [886, 104] width 28 height 10
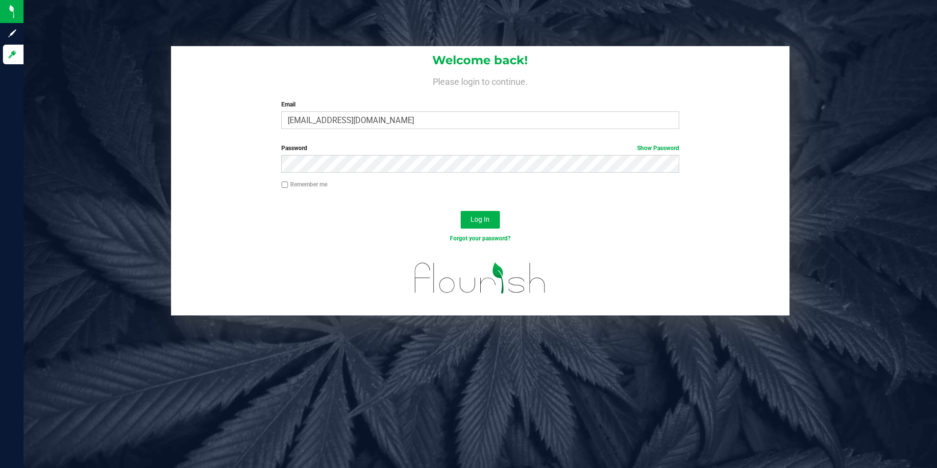
click at [361, 111] on div "Email [PERSON_NAME][EMAIL_ADDRESS][DOMAIN_NAME] Required Please format your ema…" at bounding box center [480, 114] width 413 height 29
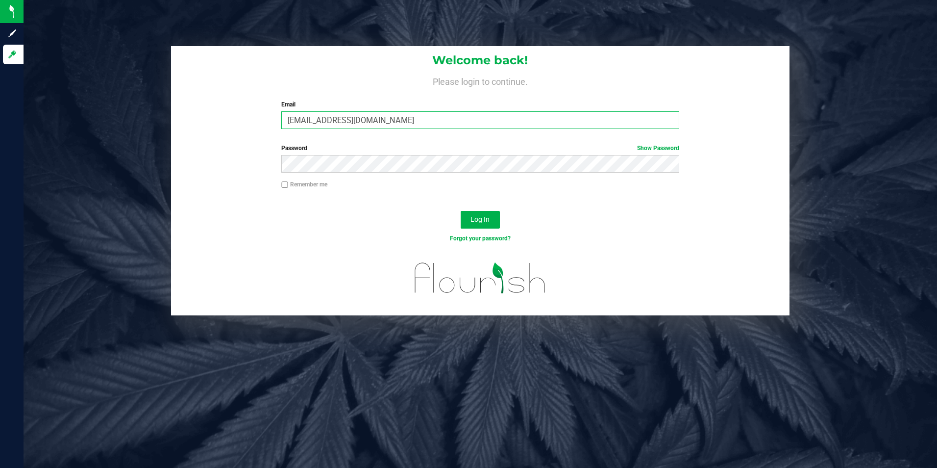
click at [358, 120] on input "[EMAIL_ADDRESS][DOMAIN_NAME]" at bounding box center [480, 120] width 398 height 18
type input "[EMAIL_ADDRESS][DOMAIN_NAME]"
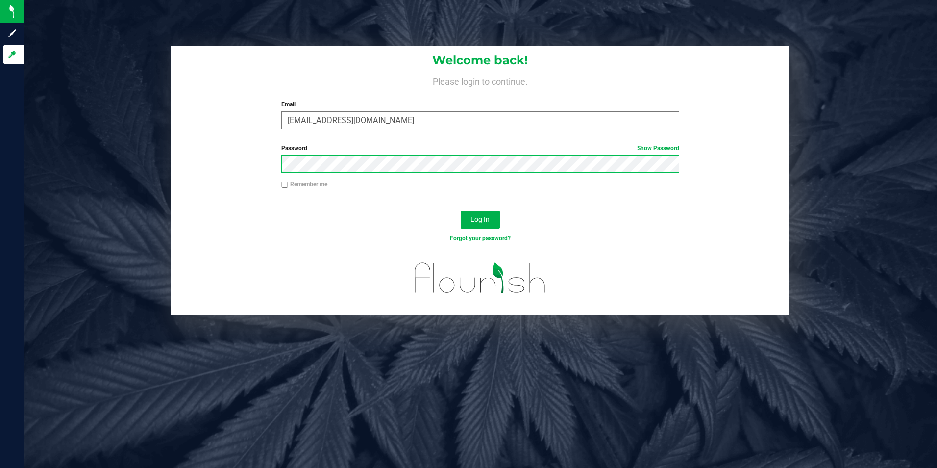
click at [461, 211] on button "Log In" at bounding box center [480, 220] width 39 height 18
